Goal: Task Accomplishment & Management: Use online tool/utility

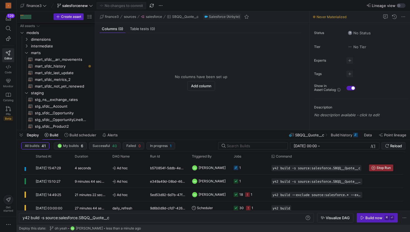
scroll to position [0, 88]
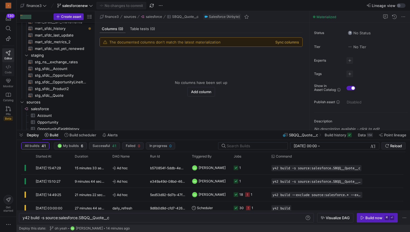
click at [10, 69] on icon at bounding box center [8, 66] width 5 height 5
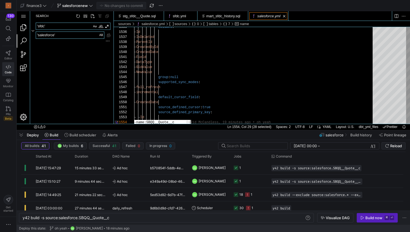
scroll to position [15, 56]
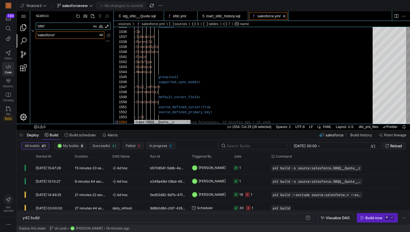
click at [78, 33] on textarea "'salesforce'" at bounding box center [70, 35] width 68 height 7
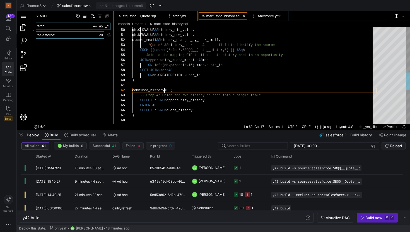
click at [220, 18] on div "mart_sfdc_history.sql" at bounding box center [223, 16] width 34 height 10
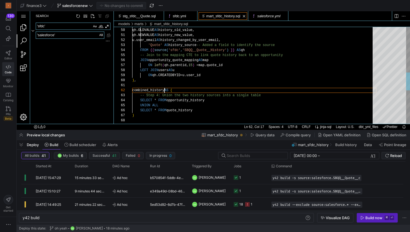
type textarea "y42 build -s mart_sfdc_history"
type textarea "qh.NEWVALUE AS history_new_value, u.user_email AS history_changed_by_user_email…"
click at [218, 72] on div "qh.FIELD AS history_field_changed, qh.OLDVALUE AS history_old_value, qh.NEWVALU…" at bounding box center [254, 43] width 244 height 523
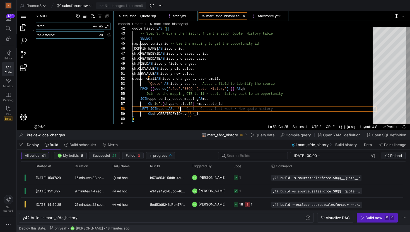
click at [82, 27] on textarea "'sfdc'" at bounding box center [64, 26] width 56 height 7
type textarea "'sfdc'"
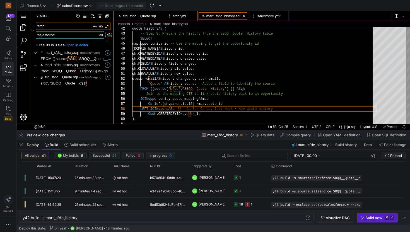
click at [108, 36] on link "Replace All (⌥⌘Enter)" at bounding box center [108, 35] width 6 height 6
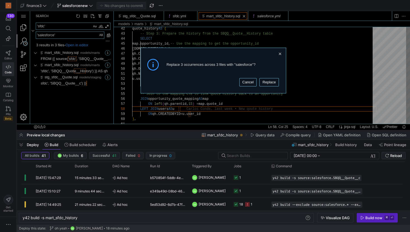
click at [267, 82] on link "Replace" at bounding box center [269, 82] width 20 height 8
type textarea "qh.NEWVALUE AS history_new_value, u.user_email AS history_changed_by_user_email…"
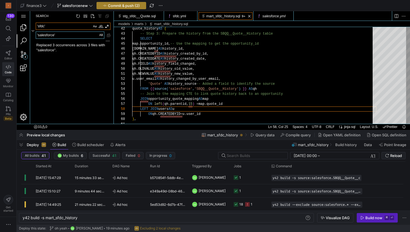
click at [130, 6] on span "Commit & push (2)" at bounding box center [124, 5] width 32 height 4
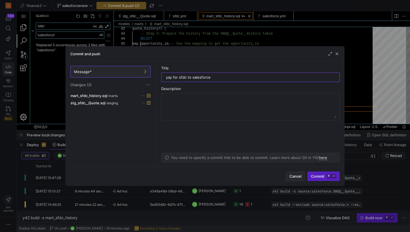
type input "yay for sfdc to salesforce"
click at [300, 176] on span "Cancel" at bounding box center [295, 176] width 12 height 4
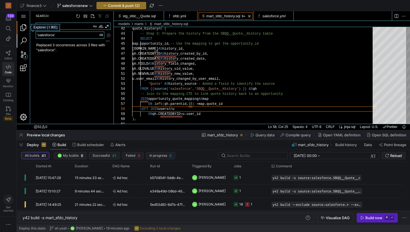
click at [24, 30] on link "Explorer (⇧⌘E)" at bounding box center [23, 27] width 13 height 13
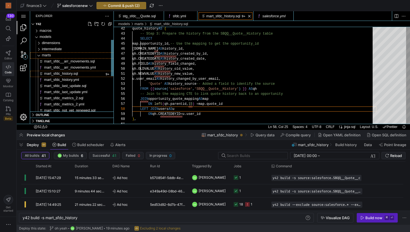
click at [48, 55] on span "marts" at bounding box center [46, 55] width 9 height 4
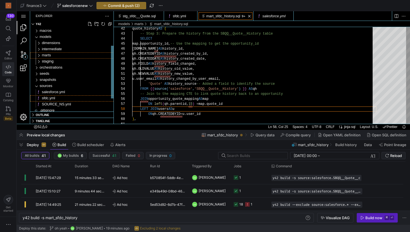
click at [48, 96] on span "sfdc.yml" at bounding box center [48, 98] width 13 height 4
type textarea "y42 build"
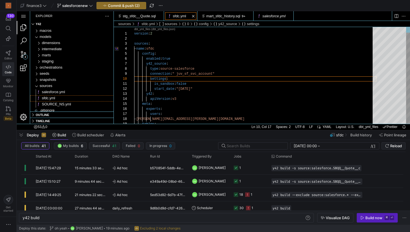
scroll to position [30, 34]
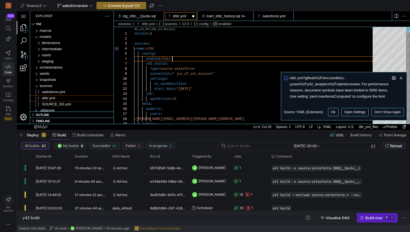
scroll to position [25, 40]
type textarea "version: 2 sources: - name: sfdc config: enabled: false y42_source: type: sourc…"
click at [132, 7] on span "Commit & push (3)" at bounding box center [124, 5] width 32 height 4
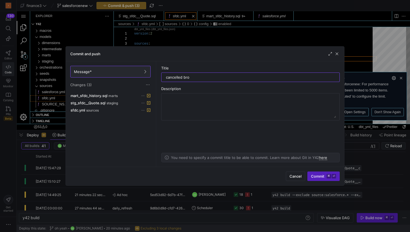
type input "cancelled bro"
click at [317, 177] on span "Commit ⌘ ⏎" at bounding box center [323, 176] width 25 height 4
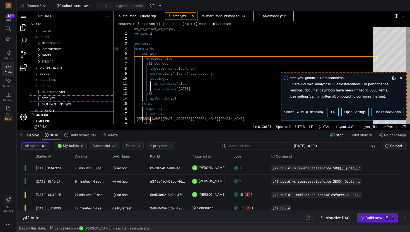
click at [331, 113] on link "Ok" at bounding box center [333, 112] width 10 height 8
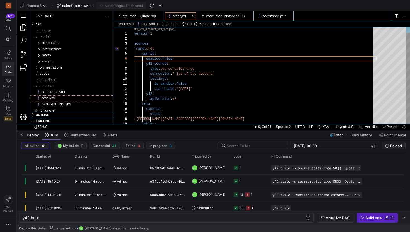
type textarea "is_sandbox: false start_date: "[DATE]" y42: apiVersion: v3 meta: experts: users…"
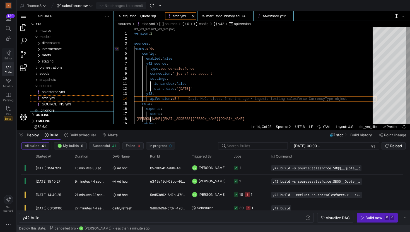
click at [4, 57] on link "Editor" at bounding box center [8, 55] width 12 height 14
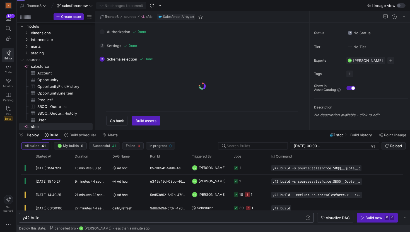
scroll to position [0, 17]
click at [53, 217] on div "y42 build" at bounding box center [164, 218] width 282 height 4
type textarea "y42 build"
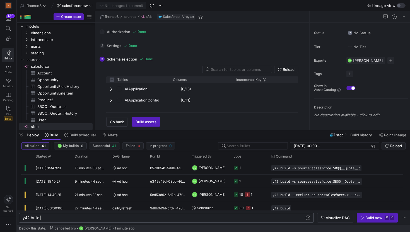
scroll to position [0, 18]
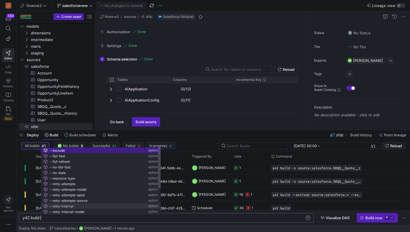
checkbox input "false"
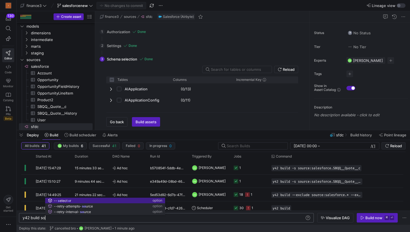
scroll to position [0, 26]
type textarea "y42 build"
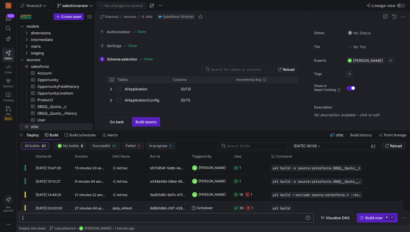
scroll to position [0, 0]
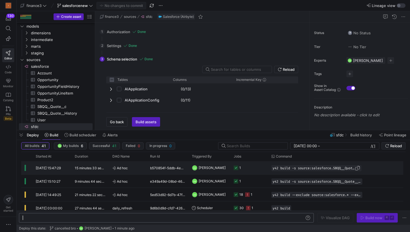
click at [358, 168] on span "Press SPACE to select this row." at bounding box center [358, 168] width 6 height 6
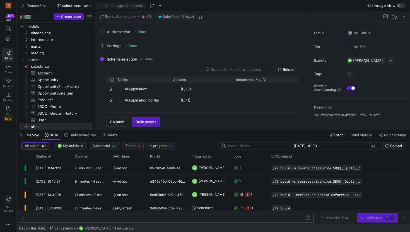
click at [266, 218] on div at bounding box center [164, 218] width 282 height 4
click at [65, 219] on div "y42 build -s source:salesforce.SBQQ__Quote__c" at bounding box center [164, 218] width 282 height 4
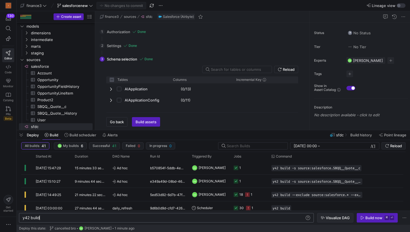
click at [325, 218] on span "Visualize DAG" at bounding box center [335, 218] width 29 height 4
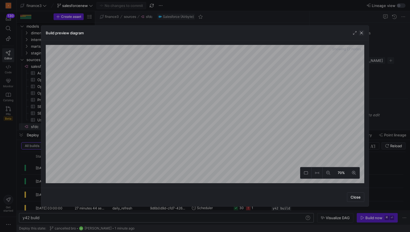
click at [361, 34] on span "button" at bounding box center [362, 33] width 6 height 6
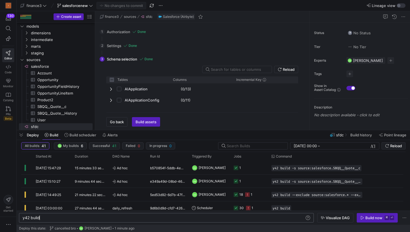
click at [123, 216] on div "y42 build" at bounding box center [164, 218] width 282 height 4
click at [327, 216] on span "Visualize DAG" at bounding box center [338, 218] width 24 height 4
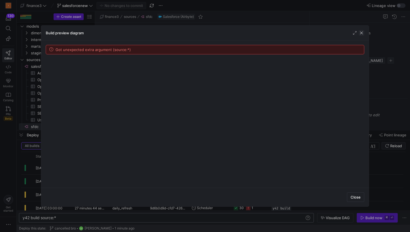
click at [362, 33] on span "button" at bounding box center [362, 33] width 6 height 6
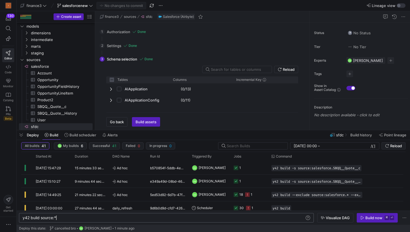
click at [121, 216] on div "y42 build source:*" at bounding box center [164, 218] width 282 height 4
type textarea "y42 build sourc"
click at [92, 218] on div "y42 build -s source:salesforce.SBQQ__Quote__c" at bounding box center [164, 218] width 282 height 4
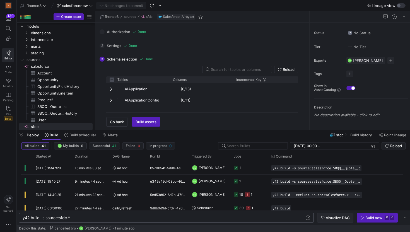
type textarea "y42 build -s source:sfdc.*"
click at [328, 220] on span "button" at bounding box center [335, 217] width 36 height 9
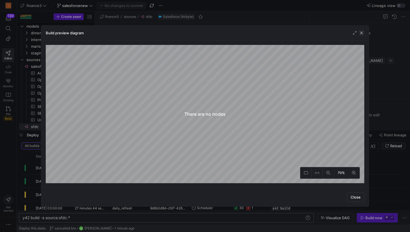
click at [362, 34] on span "button" at bounding box center [362, 33] width 6 height 6
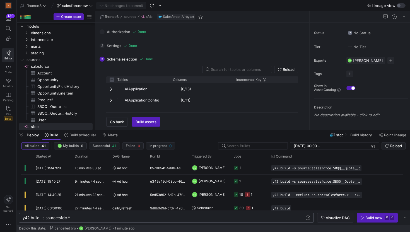
click at [88, 218] on div "y42 build -s source:sfdc.*" at bounding box center [164, 218] width 282 height 4
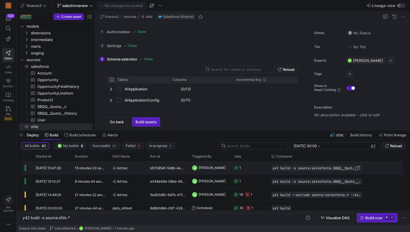
click at [359, 168] on span "Press SPACE to select this row." at bounding box center [358, 168] width 6 height 6
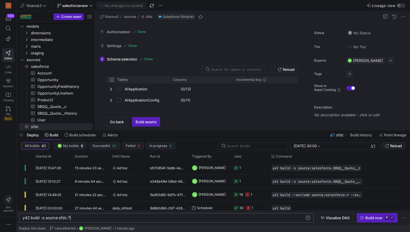
click at [226, 217] on div "y42 build -s source:sfdc.*" at bounding box center [164, 218] width 282 height 4
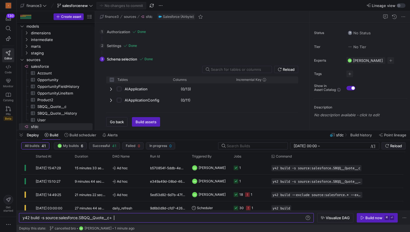
scroll to position [0, 91]
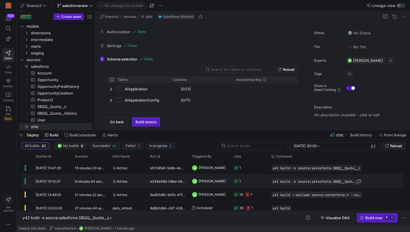
click at [359, 182] on span "Press SPACE to select this row." at bounding box center [358, 182] width 6 height 6
click at [217, 216] on div "y42 build -s source:salesforce.SBQQ__Quote__c+" at bounding box center [164, 218] width 282 height 4
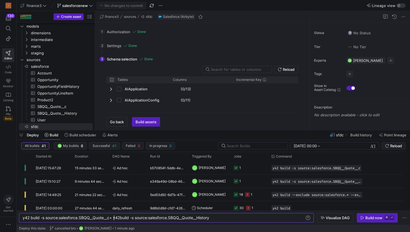
scroll to position [0, 91]
click at [113, 218] on div "y42 build -s source:salesforce.SBQQ__Quote__c+ y42 build -s source:salesforce.S…" at bounding box center [164, 218] width 282 height 4
click at [195, 220] on div "y42 build -s source:salesforce.SBQQ__Quote__c+ sou rce:salesforce.SBQQ__Quote__…" at bounding box center [164, 218] width 282 height 4
type textarea "y42 build -s source:salesforce.SBQQ__Quote__c+ source:salesforce.SBQQ__Quote__H…"
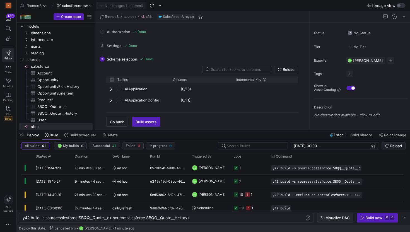
click at [322, 218] on icon "button" at bounding box center [323, 217] width 4 height 3
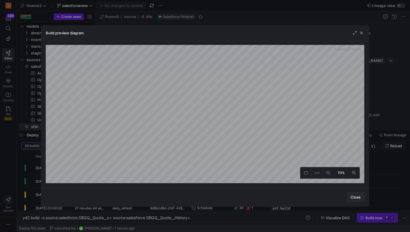
click at [356, 199] on span "button" at bounding box center [355, 197] width 17 height 9
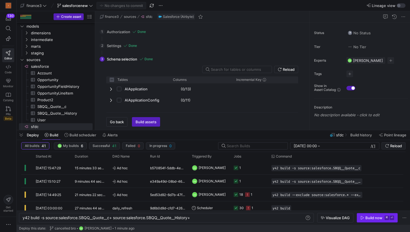
click at [369, 218] on div "Build now" at bounding box center [373, 218] width 17 height 4
